Goal: Task Accomplishment & Management: Manage account settings

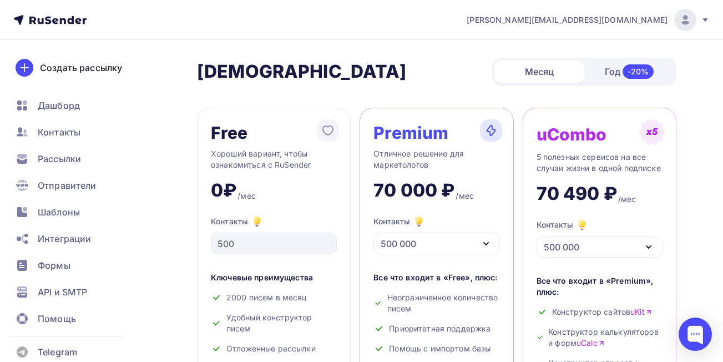
scroll to position [505, 0]
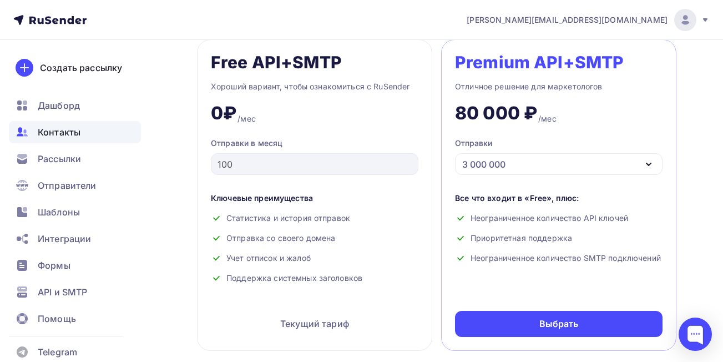
click at [68, 131] on span "Контакты" at bounding box center [59, 131] width 43 height 13
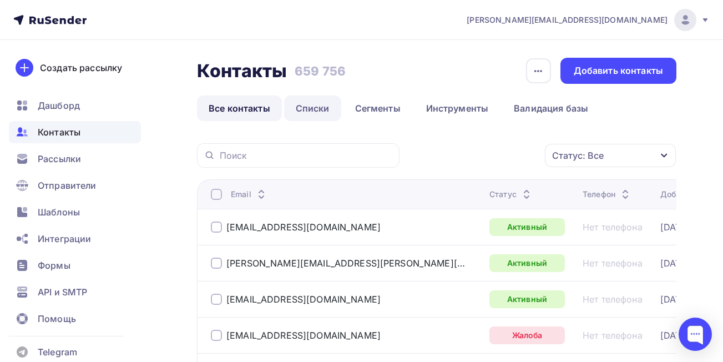
click at [312, 106] on link "Списки" at bounding box center [312, 108] width 57 height 26
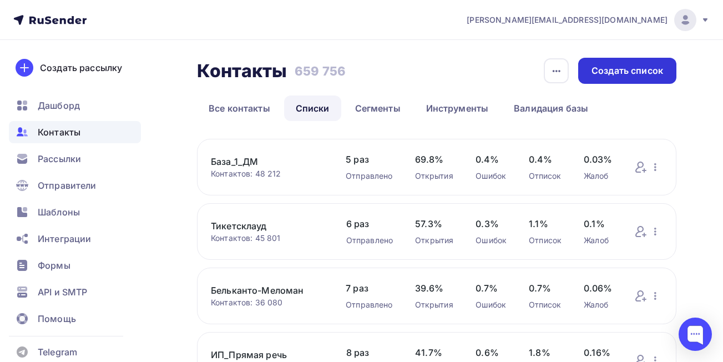
click at [628, 68] on div "Создать список" at bounding box center [627, 70] width 72 height 13
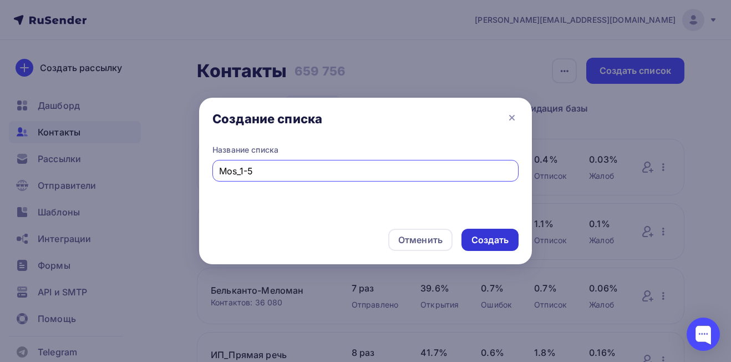
type input "Mos_1-5"
click at [488, 239] on div "Создать" at bounding box center [489, 239] width 37 height 13
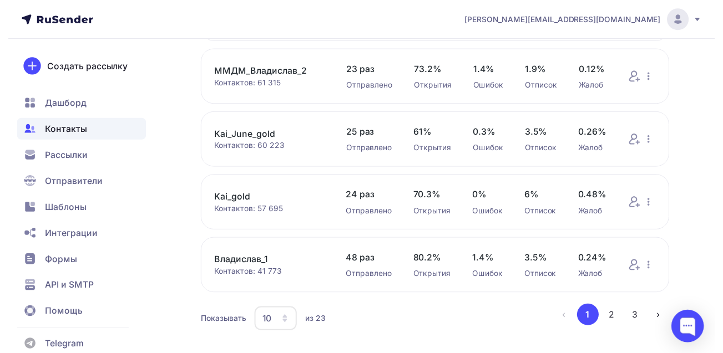
scroll to position [563, 0]
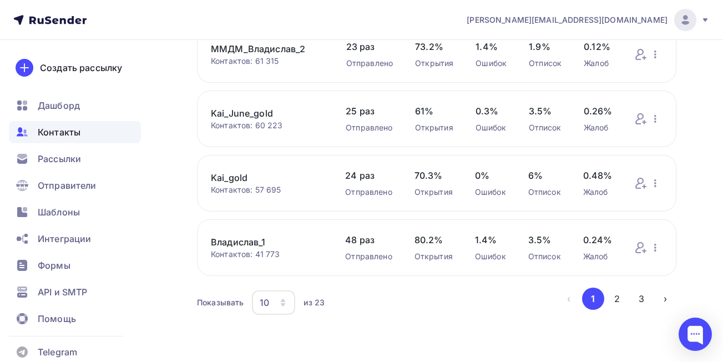
click at [282, 301] on icon "button" at bounding box center [283, 299] width 4 height 3
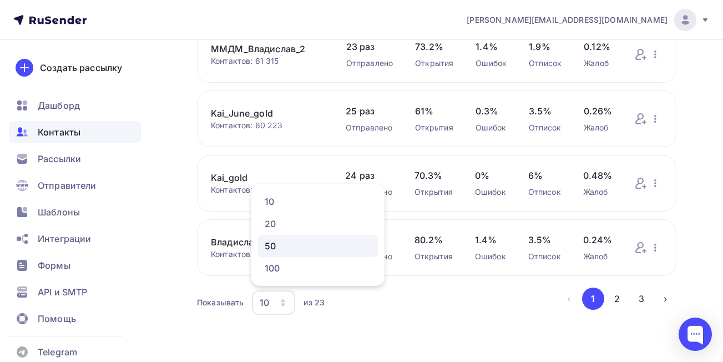
click at [271, 246] on div "50" at bounding box center [318, 245] width 106 height 13
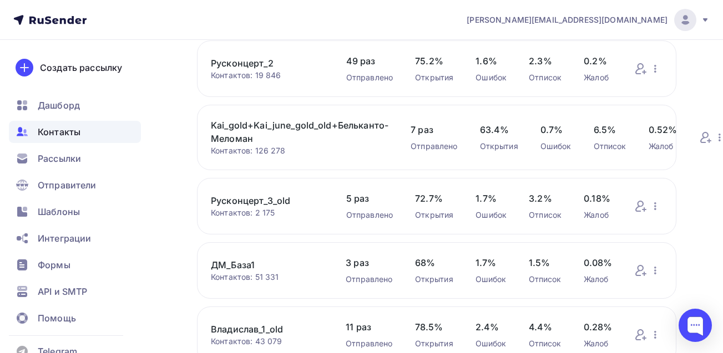
scroll to position [993, 0]
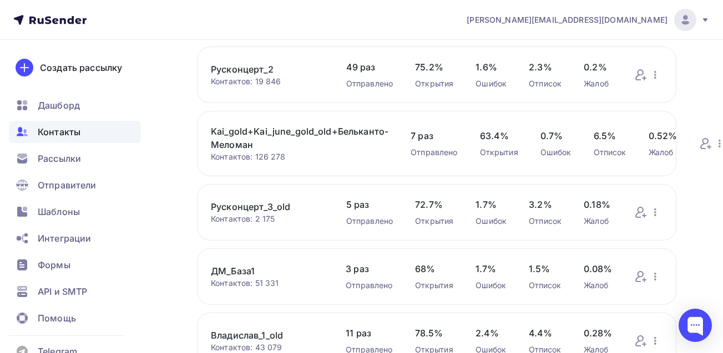
click at [250, 129] on link "Kai_gold+Kai_june_gold_old+Бельканто-Меломан" at bounding box center [299, 138] width 177 height 27
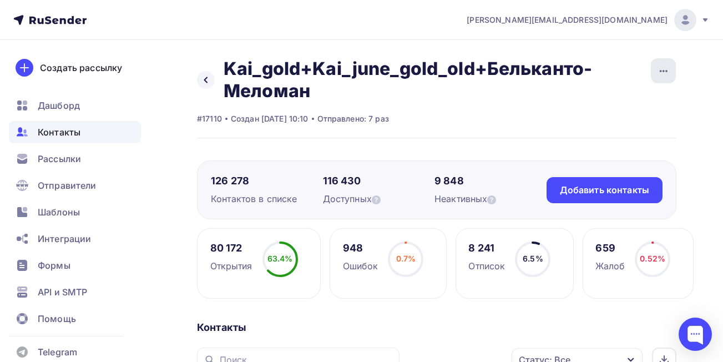
click at [662, 68] on icon "button" at bounding box center [663, 70] width 13 height 13
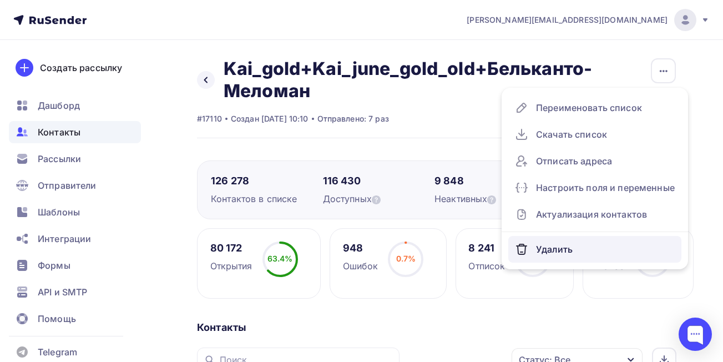
click at [559, 252] on div "Удалить" at bounding box center [595, 249] width 160 height 18
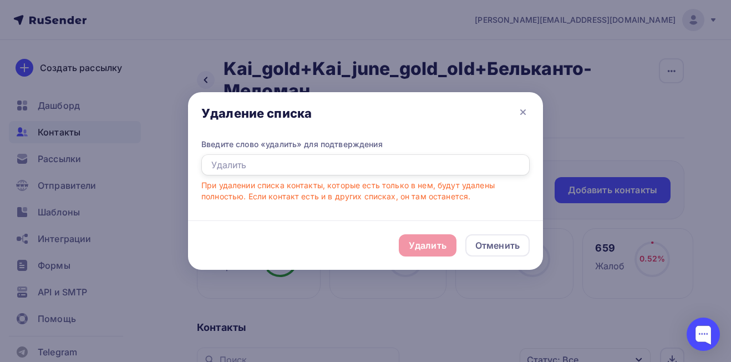
click at [296, 161] on input "text" at bounding box center [365, 164] width 328 height 21
type input "e"
click at [470, 247] on div "Отменить" at bounding box center [497, 245] width 64 height 22
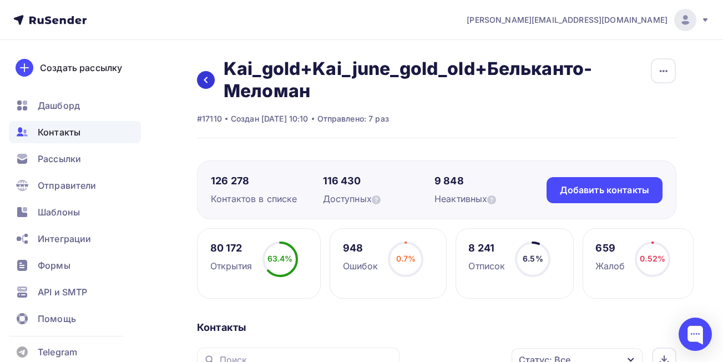
click at [205, 82] on icon at bounding box center [205, 79] width 9 height 9
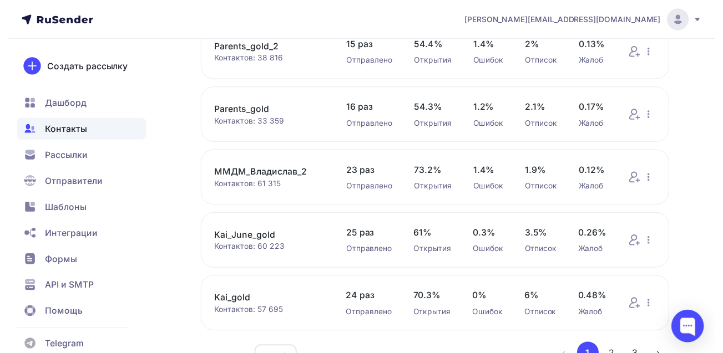
scroll to position [499, 0]
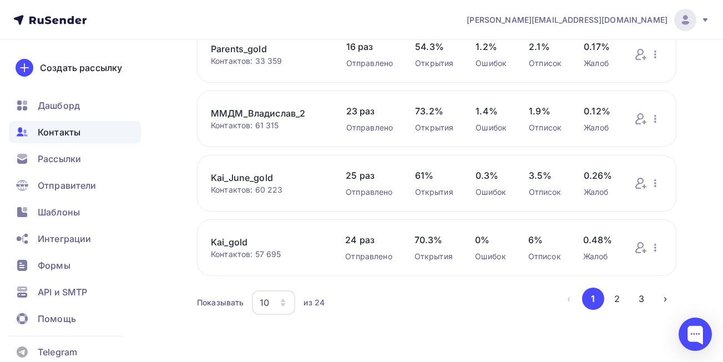
click at [283, 306] on icon "button" at bounding box center [283, 304] width 4 height 3
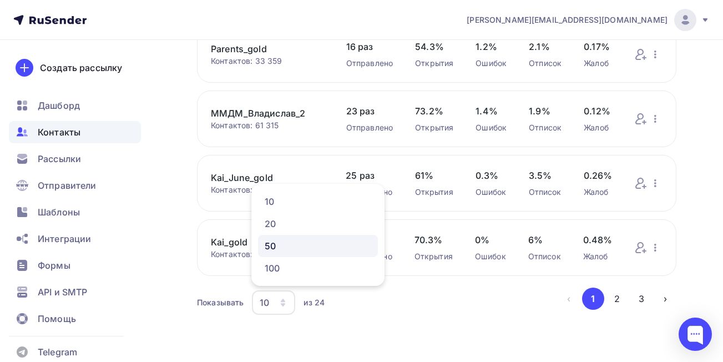
click at [286, 247] on div "50" at bounding box center [318, 245] width 106 height 13
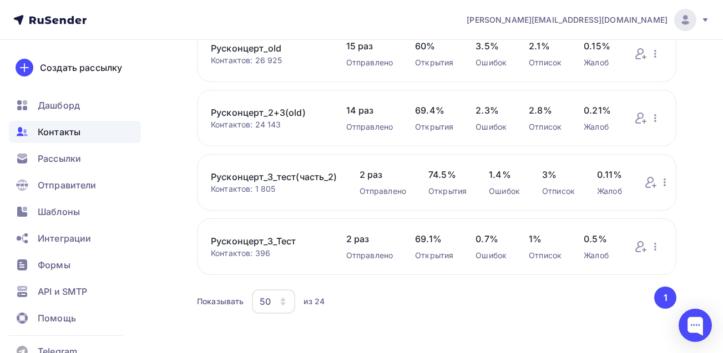
scroll to position [1416, 0]
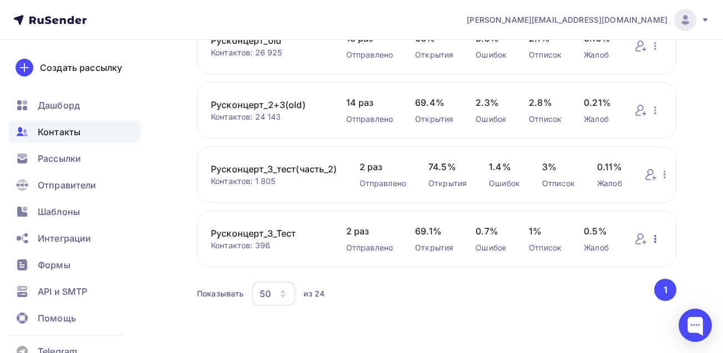
click at [656, 239] on icon "button" at bounding box center [654, 238] width 13 height 13
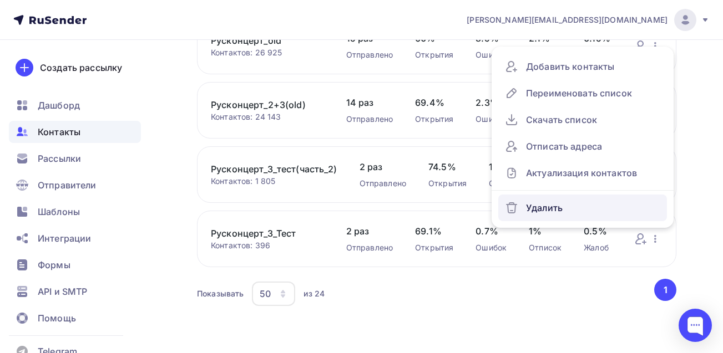
click at [568, 207] on div "Удалить" at bounding box center [582, 208] width 155 height 18
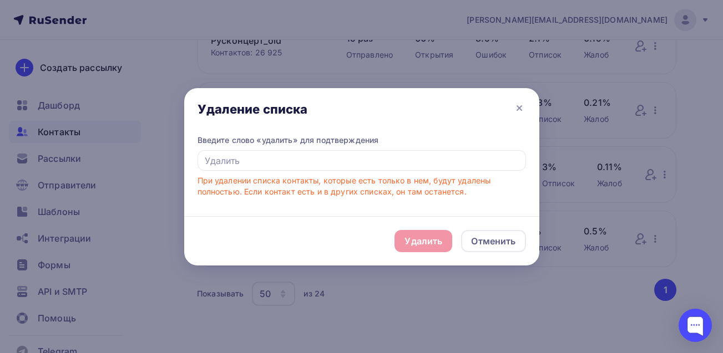
scroll to position [1408, 0]
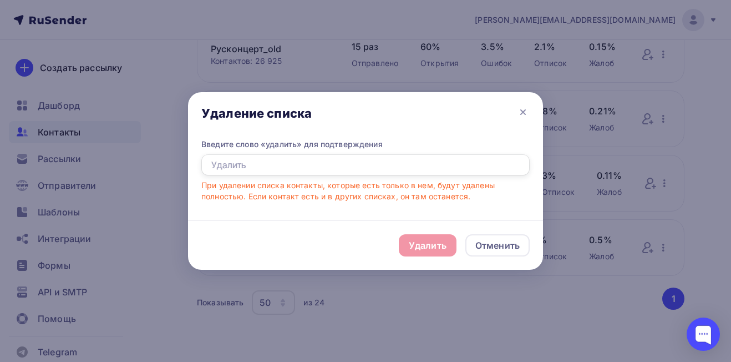
click at [365, 166] on input "text" at bounding box center [365, 164] width 328 height 21
type input "удалить"
click at [426, 240] on div "Удалить" at bounding box center [428, 244] width 38 height 13
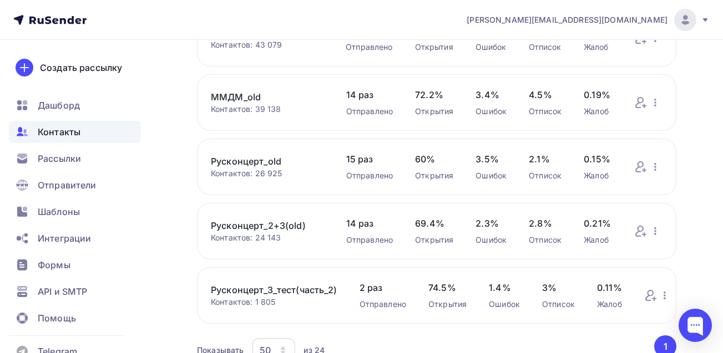
scroll to position [1352, 0]
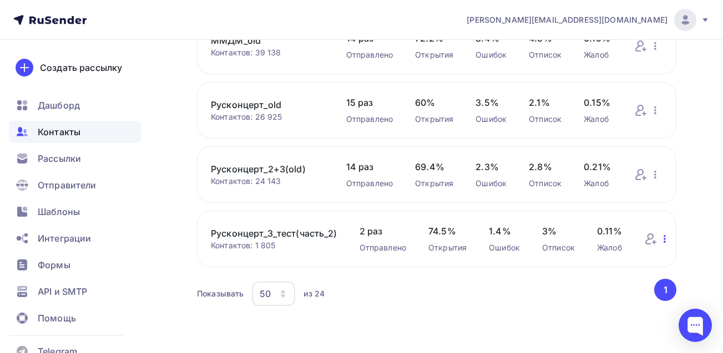
click at [663, 237] on icon "button" at bounding box center [664, 238] width 13 height 13
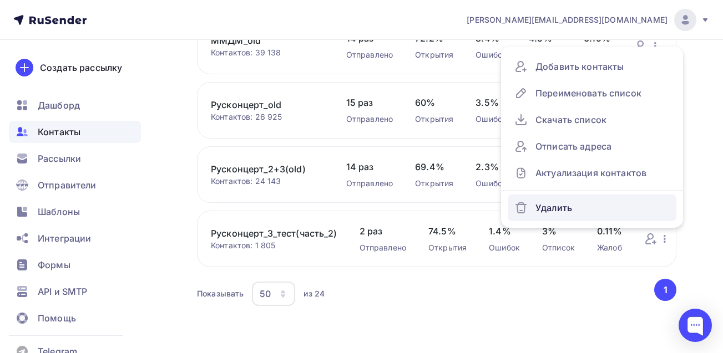
click at [588, 198] on link "Удалить" at bounding box center [591, 208] width 169 height 27
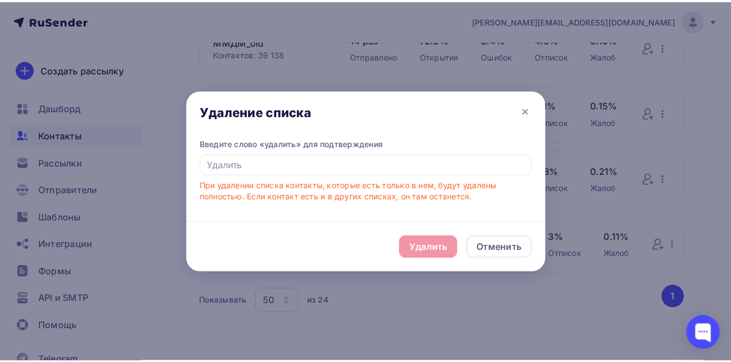
scroll to position [1344, 0]
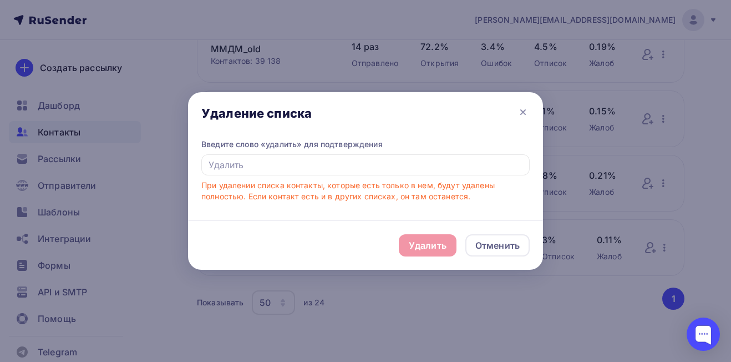
click at [425, 247] on div "Удалить Отменить" at bounding box center [365, 244] width 355 height 49
click at [324, 170] on input "text" at bounding box center [365, 164] width 328 height 21
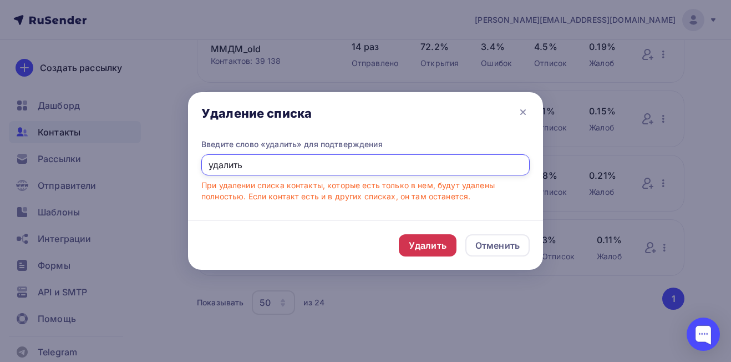
type input "удалить"
click at [418, 245] on div "Удалить" at bounding box center [428, 244] width 38 height 13
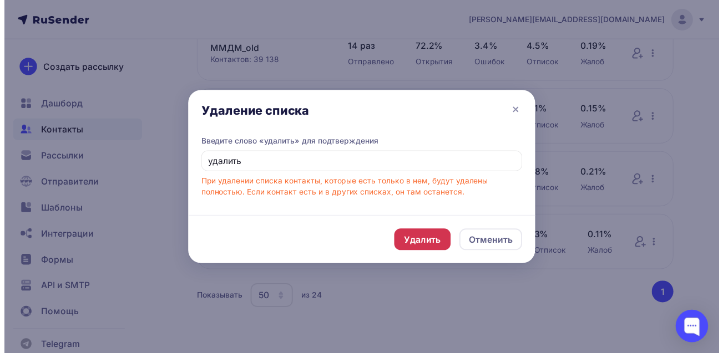
scroll to position [1288, 0]
